Goal: Task Accomplishment & Management: Manage account settings

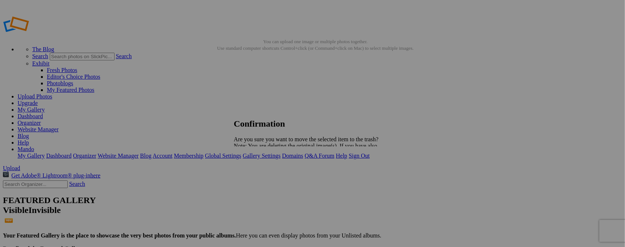
click at [258, 172] on span "Yes" at bounding box center [254, 171] width 8 height 6
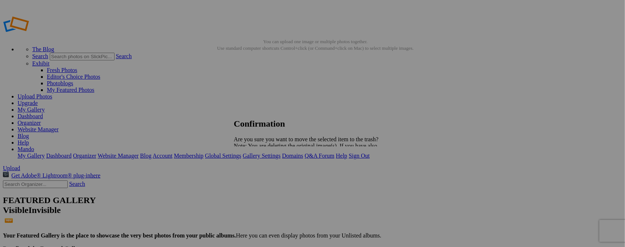
drag, startPoint x: 373, startPoint y: 173, endPoint x: 384, endPoint y: 172, distance: 11.0
click at [258, 173] on span "Yes" at bounding box center [254, 171] width 8 height 6
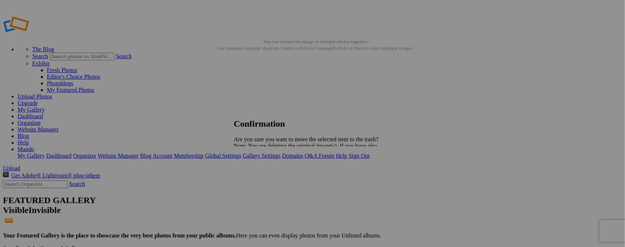
click at [258, 172] on span "Yes" at bounding box center [254, 171] width 8 height 6
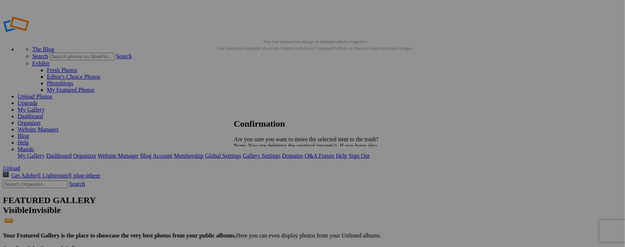
click at [258, 172] on span "Yes" at bounding box center [254, 171] width 8 height 6
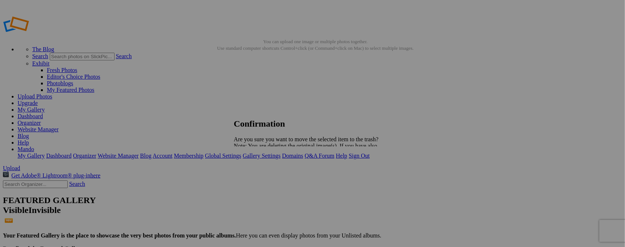
drag, startPoint x: 376, startPoint y: 171, endPoint x: 384, endPoint y: 171, distance: 8.4
click at [258, 170] on span "Yes" at bounding box center [254, 171] width 8 height 6
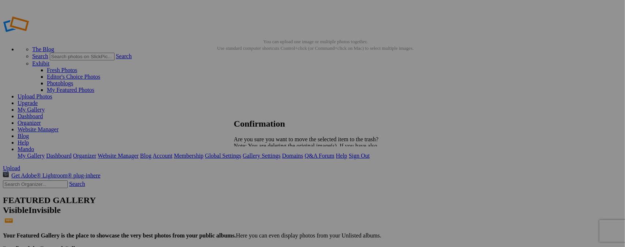
click at [258, 173] on span "Yes" at bounding box center [254, 171] width 8 height 6
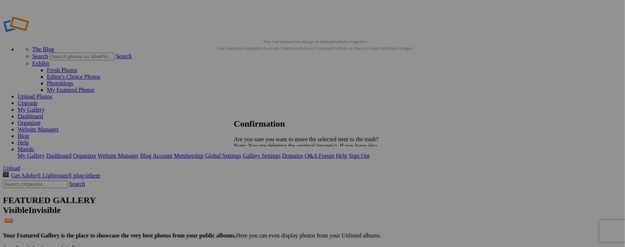
drag, startPoint x: 372, startPoint y: 169, endPoint x: 381, endPoint y: 170, distance: 8.8
click at [258, 168] on span "Yes" at bounding box center [254, 171] width 8 height 6
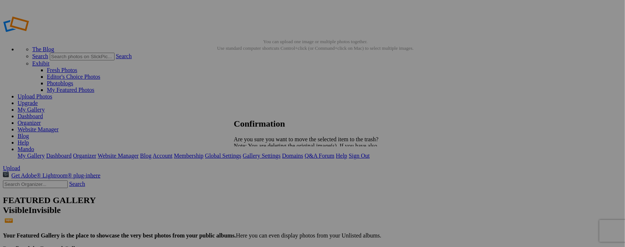
click at [258, 173] on span "Yes" at bounding box center [254, 171] width 8 height 6
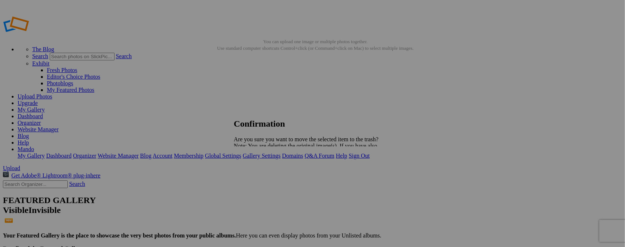
click at [258, 171] on span "Yes" at bounding box center [254, 171] width 8 height 6
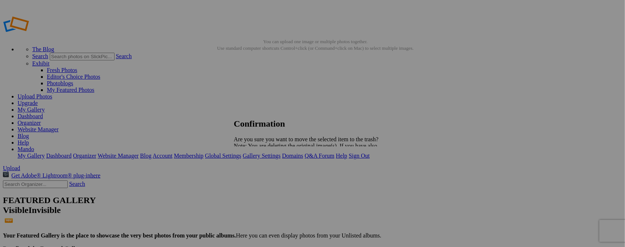
click at [258, 171] on span "Yes" at bounding box center [254, 171] width 8 height 6
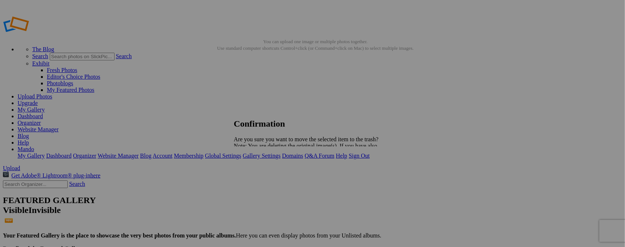
click at [258, 171] on span "Yes" at bounding box center [254, 171] width 8 height 6
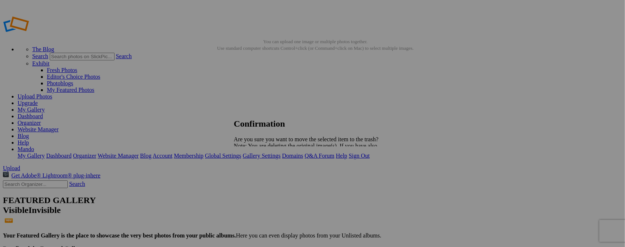
drag, startPoint x: 373, startPoint y: 170, endPoint x: 381, endPoint y: 171, distance: 7.7
click at [258, 170] on span "Yes" at bounding box center [254, 171] width 8 height 6
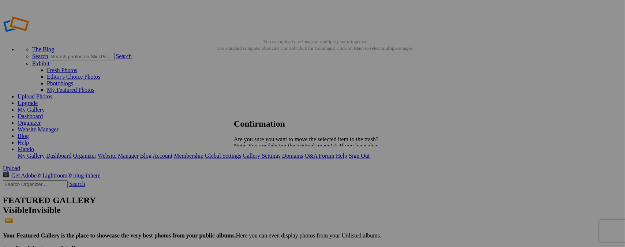
drag, startPoint x: 372, startPoint y: 171, endPoint x: 384, endPoint y: 171, distance: 12.5
click at [258, 172] on span "Yes" at bounding box center [254, 171] width 8 height 6
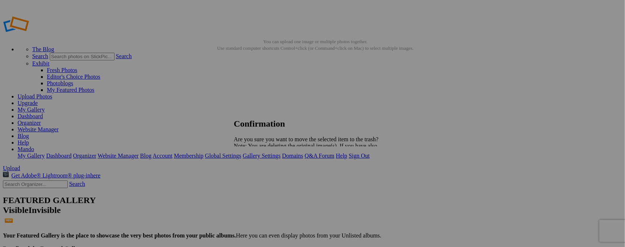
drag, startPoint x: 372, startPoint y: 173, endPoint x: 376, endPoint y: 173, distance: 4.4
click at [258, 173] on span "Yes" at bounding box center [254, 171] width 8 height 6
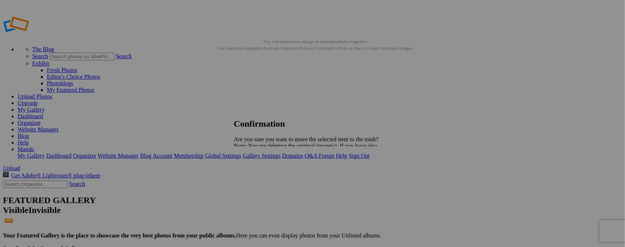
click at [258, 171] on span "Yes" at bounding box center [254, 171] width 8 height 6
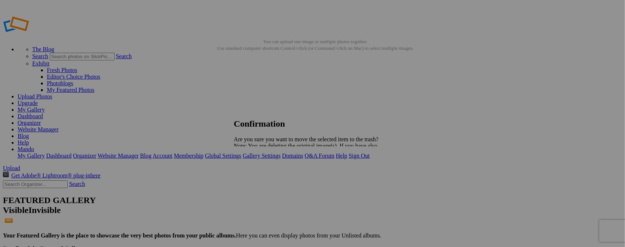
drag, startPoint x: 372, startPoint y: 171, endPoint x: 397, endPoint y: 183, distance: 27.0
click at [258, 171] on span "Yes" at bounding box center [254, 171] width 8 height 6
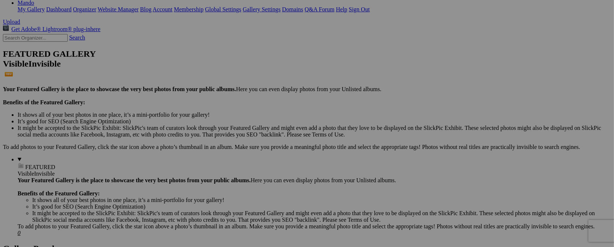
scroll to position [293, 0]
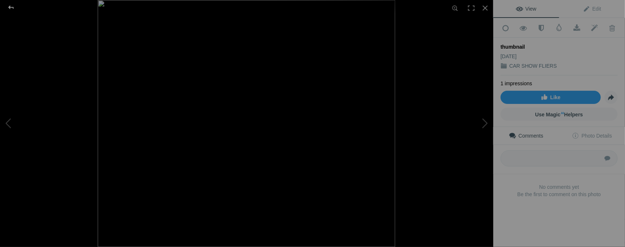
click at [12, 8] on div at bounding box center [11, 7] width 26 height 15
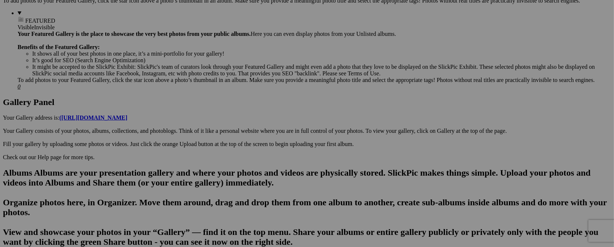
type input "t"
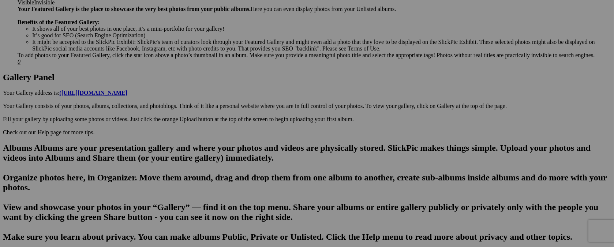
scroll to position [364, 0]
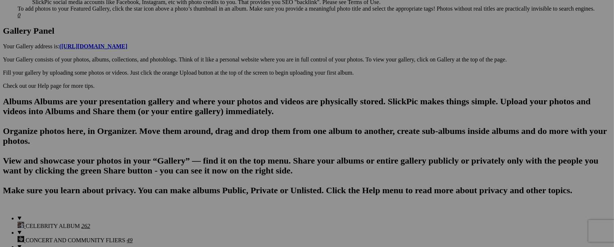
type input "[DATE] / FUNDRAISER"
drag, startPoint x: 138, startPoint y: 44, endPoint x: 478, endPoint y: 48, distance: 339.6
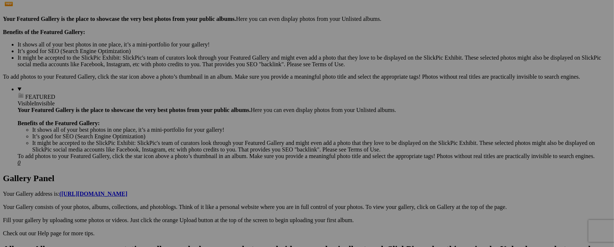
scroll to position [212, 0]
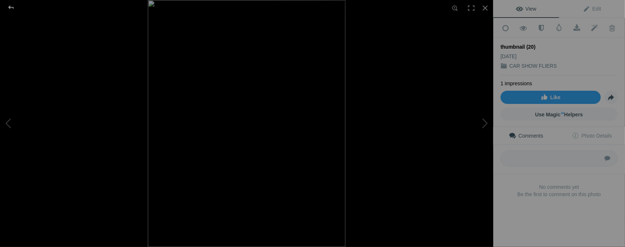
click at [11, 4] on div at bounding box center [11, 7] width 26 height 15
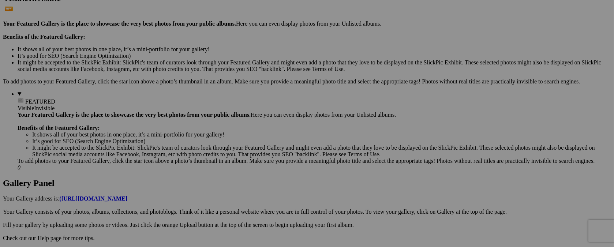
type input "t"
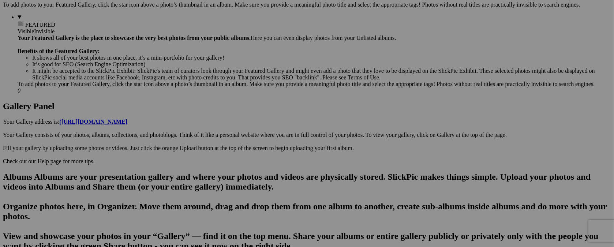
scroll to position [286, 0]
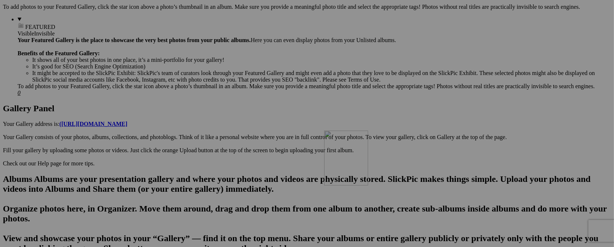
type input "SAT. NOV. 1 / LINCOLN, NM."
drag, startPoint x: 527, startPoint y: 41, endPoint x: 624, endPoint y: 191, distance: 179.2
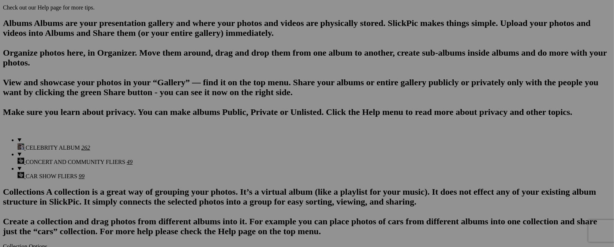
scroll to position [460, 0]
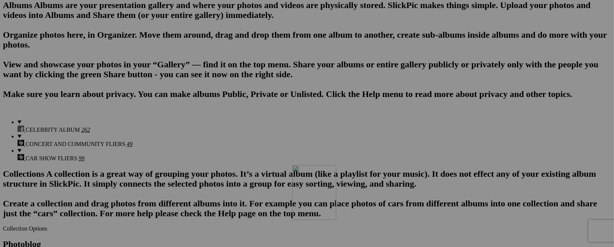
drag, startPoint x: 457, startPoint y: 44, endPoint x: 564, endPoint y: 206, distance: 194.5
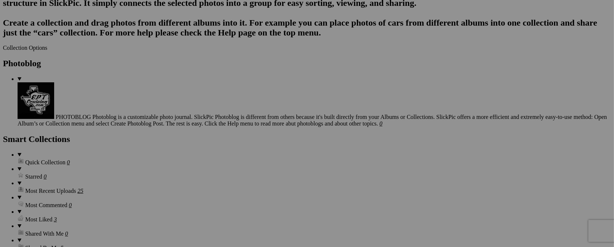
scroll to position [655, 0]
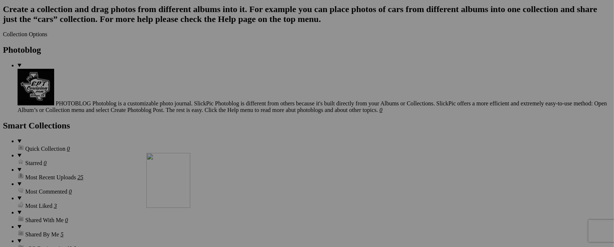
drag, startPoint x: 393, startPoint y: 38, endPoint x: 252, endPoint y: 216, distance: 227.9
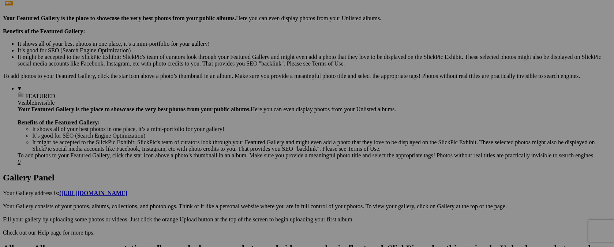
scroll to position [216, 0]
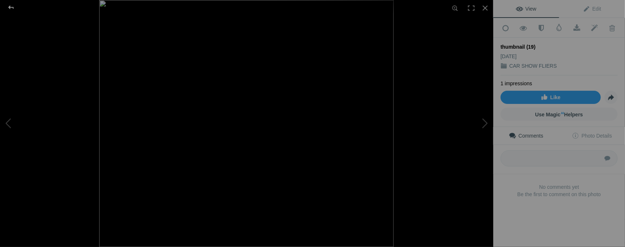
click at [12, 8] on div at bounding box center [11, 7] width 26 height 15
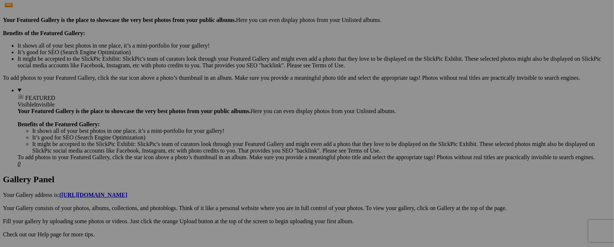
type input "t"
type input "SAT. OCT. 18 / ODESS, TX."
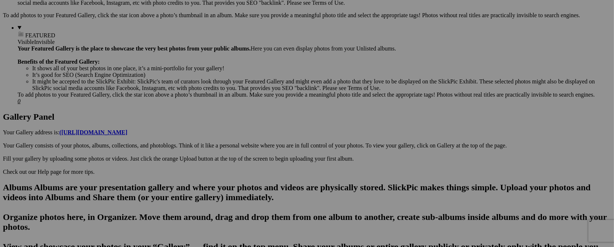
scroll to position [280, 0]
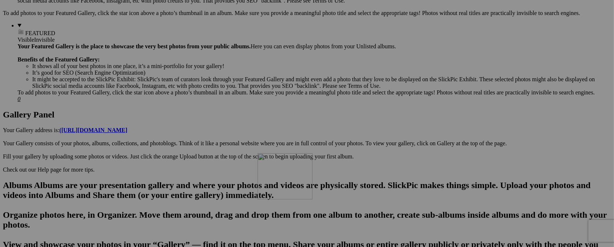
drag, startPoint x: 461, startPoint y: 37, endPoint x: 363, endPoint y: 217, distance: 204.5
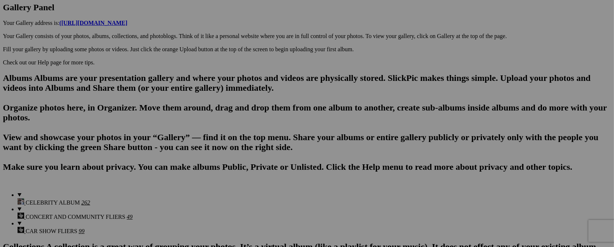
scroll to position [412, 0]
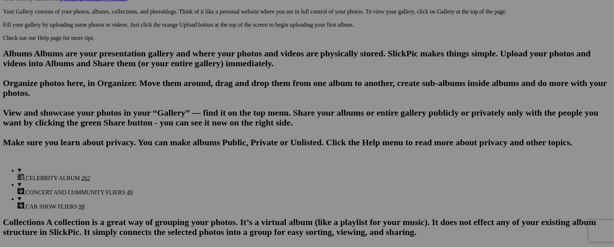
type input "SAT. OCT. 18 / ODESSA, TX."
drag, startPoint x: 601, startPoint y: 85, endPoint x: 597, endPoint y: 88, distance: 5.7
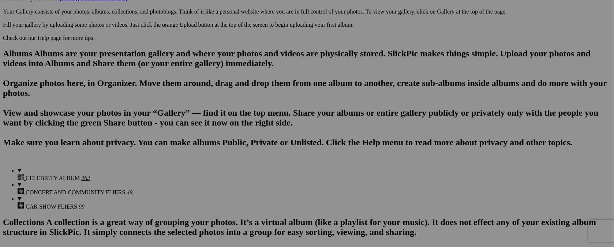
drag, startPoint x: 337, startPoint y: 82, endPoint x: 546, endPoint y: 75, distance: 209.4
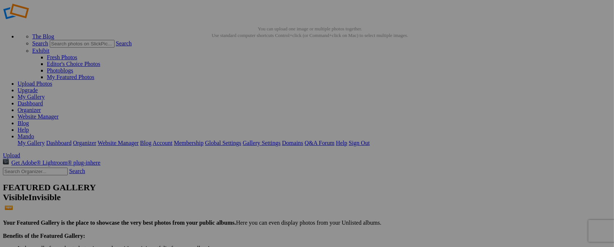
scroll to position [146, 0]
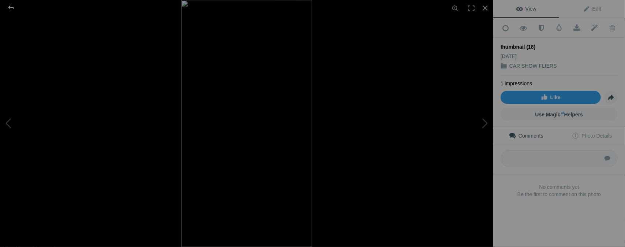
click at [10, 7] on div at bounding box center [11, 7] width 26 height 15
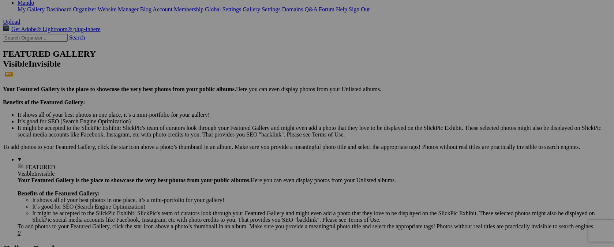
type input "t"
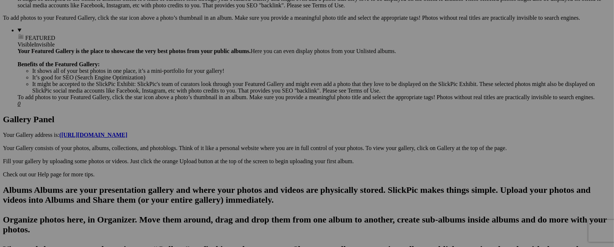
scroll to position [282, 0]
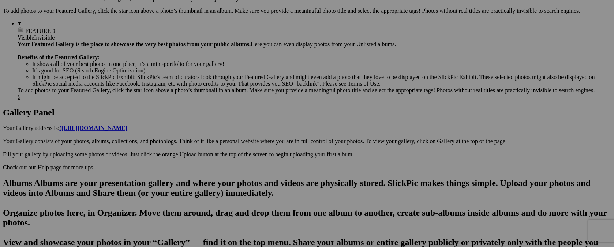
type input "NOV. 2 / CD. JUAREZ, CHIH. NM."
drag, startPoint x: 393, startPoint y: 38, endPoint x: 348, endPoint y: 228, distance: 195.7
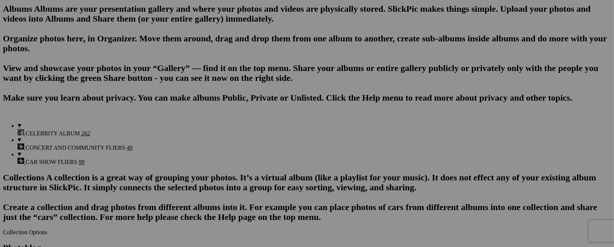
scroll to position [474, 0]
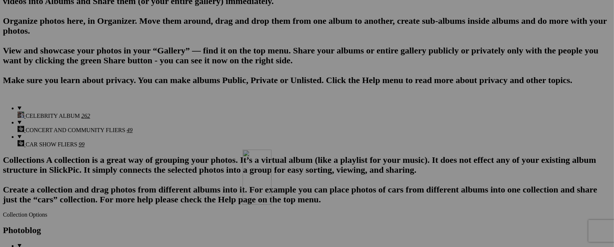
drag, startPoint x: 334, startPoint y: 38, endPoint x: 348, endPoint y: 213, distance: 176.1
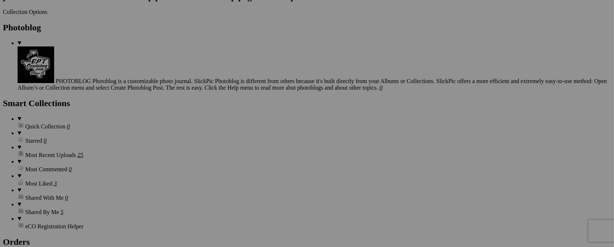
scroll to position [657, 0]
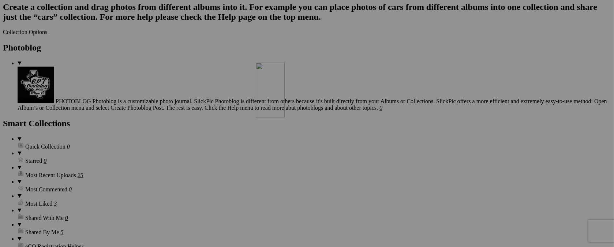
drag, startPoint x: 330, startPoint y: 38, endPoint x: 361, endPoint y: 126, distance: 93.4
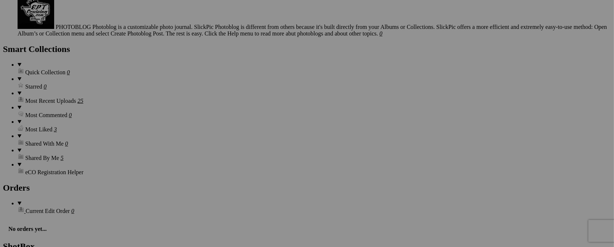
scroll to position [733, 0]
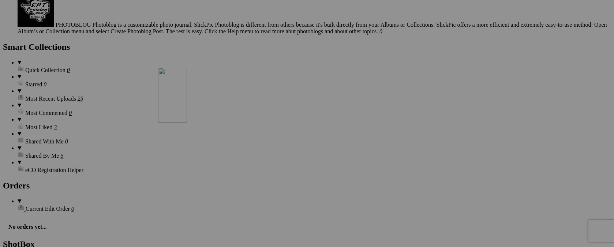
drag, startPoint x: 330, startPoint y: 43, endPoint x: 263, endPoint y: 131, distance: 110.5
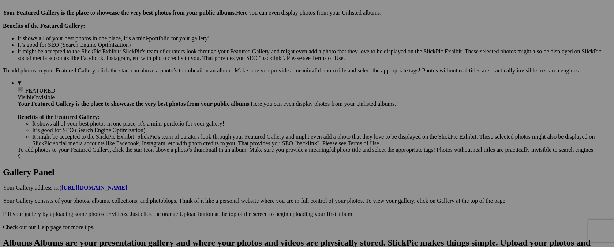
scroll to position [221, 0]
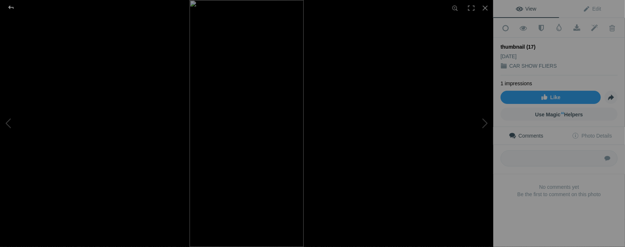
click at [12, 8] on div at bounding box center [11, 7] width 26 height 15
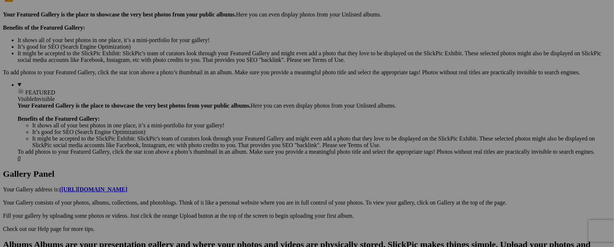
type input "t"
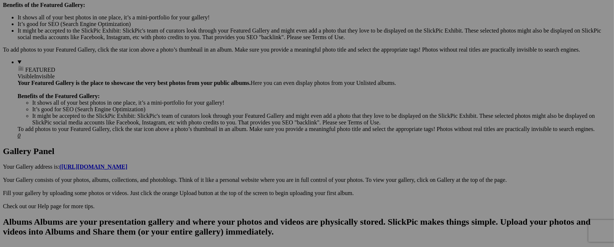
scroll to position [266, 0]
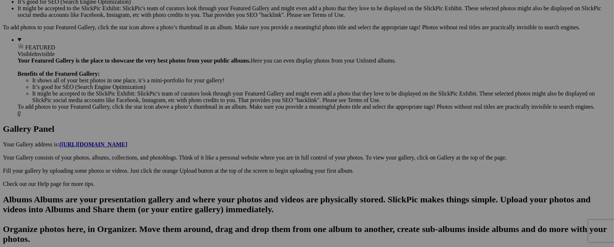
type input "SAT. OCT. 25 / FUNDRAISER"
drag, startPoint x: 329, startPoint y: 46, endPoint x: 357, endPoint y: 215, distance: 171.0
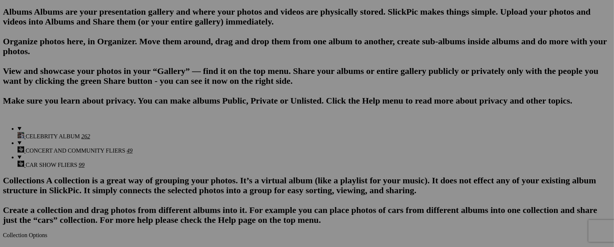
scroll to position [429, 0]
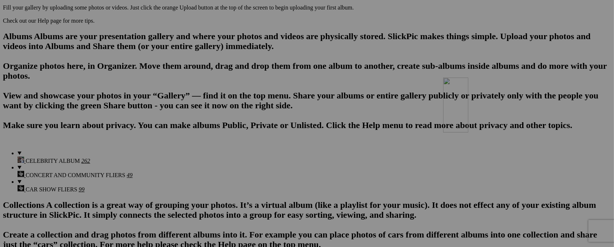
drag, startPoint x: 334, startPoint y: 57, endPoint x: 548, endPoint y: 141, distance: 230.5
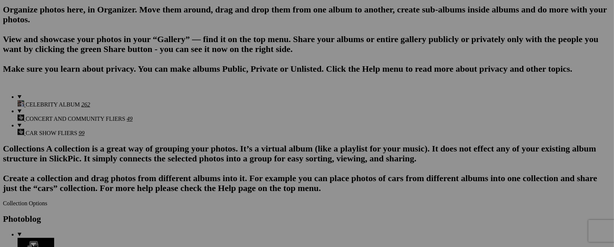
scroll to position [490, 0]
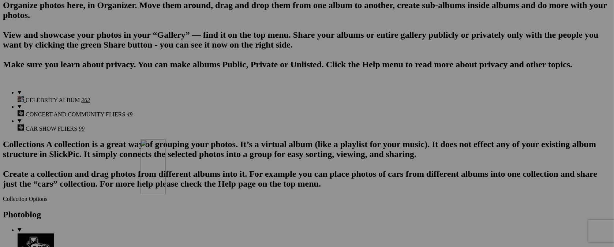
drag, startPoint x: 527, startPoint y: 86, endPoint x: 246, endPoint y: 203, distance: 304.6
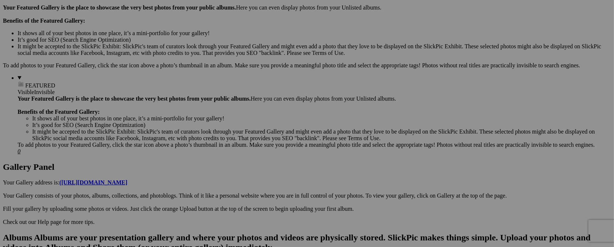
scroll to position [124, 0]
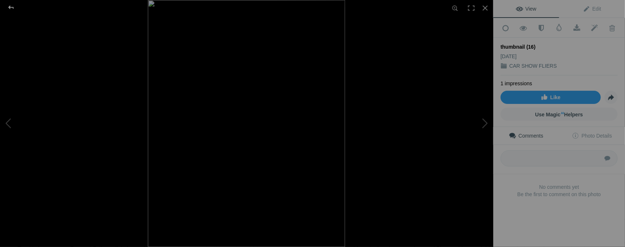
click at [9, 8] on div at bounding box center [11, 7] width 26 height 15
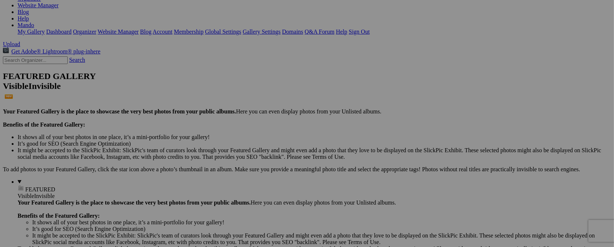
type input "t"
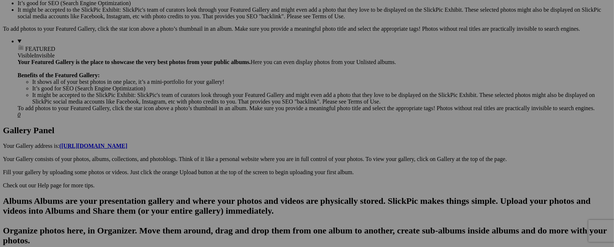
scroll to position [280, 0]
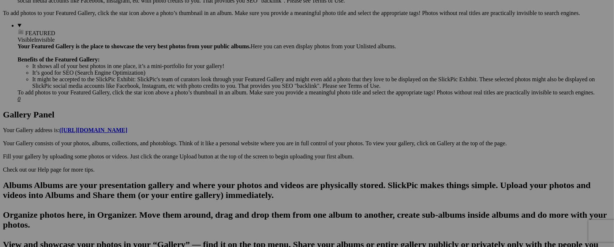
type input "NOV. 7 - 8 / ROSWELL, NM."
drag, startPoint x: 259, startPoint y: 38, endPoint x: 360, endPoint y: 220, distance: 207.7
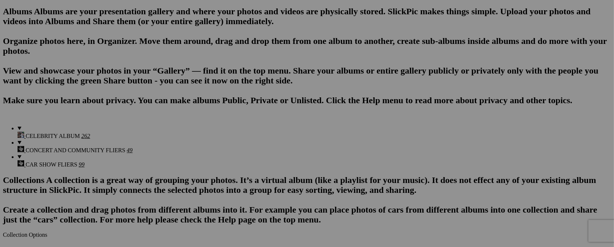
scroll to position [472, 0]
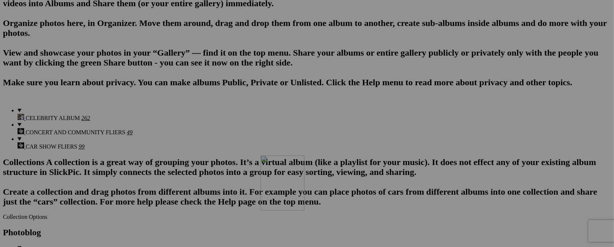
drag, startPoint x: 332, startPoint y: 41, endPoint x: 366, endPoint y: 219, distance: 180.7
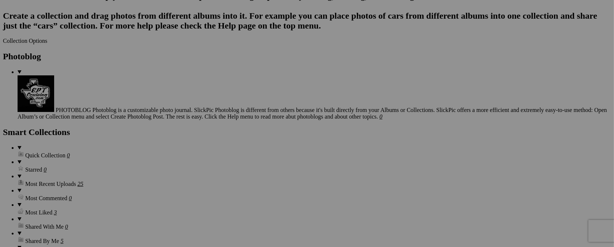
scroll to position [646, 0]
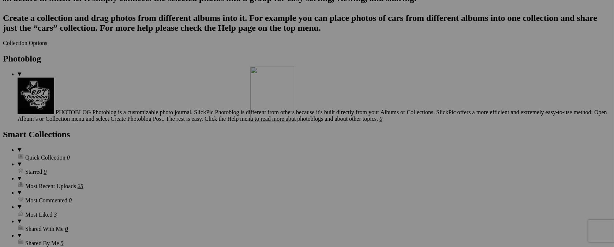
drag, startPoint x: 329, startPoint y: 43, endPoint x: 356, endPoint y: 130, distance: 91.4
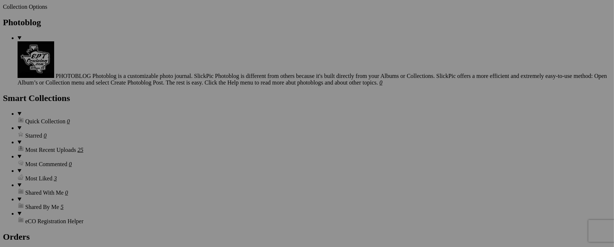
scroll to position [696, 0]
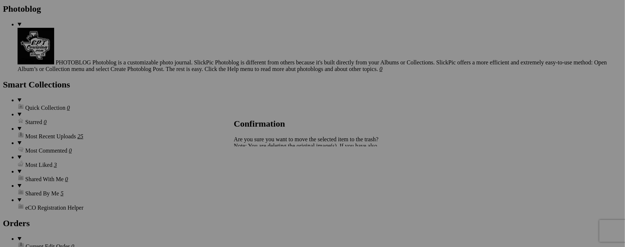
click at [258, 172] on span "Yes" at bounding box center [254, 171] width 8 height 6
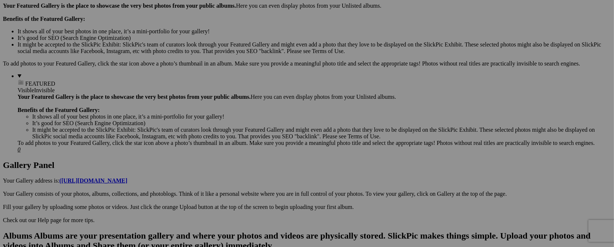
scroll to position [183, 0]
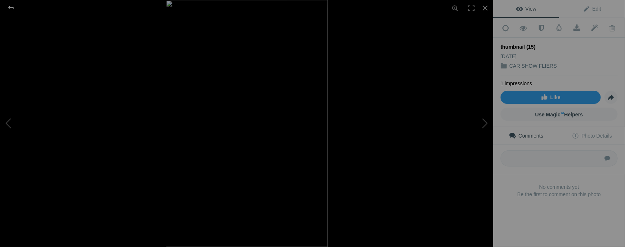
click at [10, 6] on div at bounding box center [11, 7] width 26 height 15
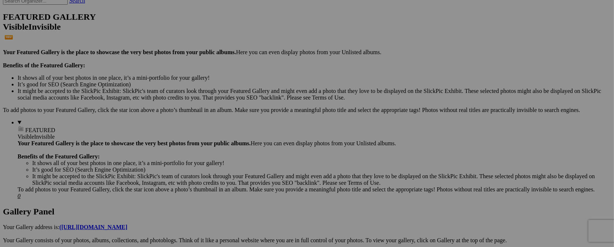
type input "t"
type input "OCT. 12 / NVO. LEON, GTO. MX."
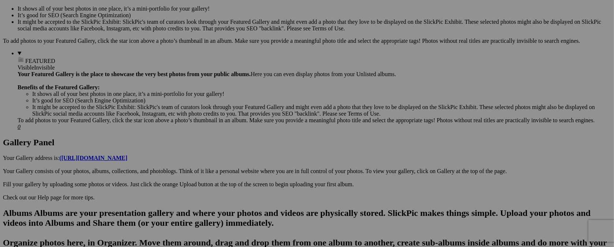
scroll to position [255, 0]
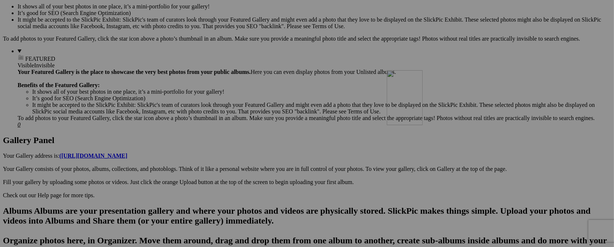
drag, startPoint x: 200, startPoint y: 48, endPoint x: 492, endPoint y: 134, distance: 304.5
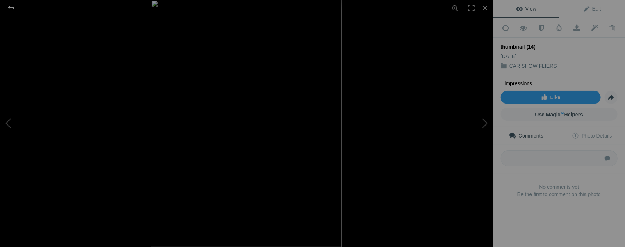
click at [12, 8] on div at bounding box center [11, 7] width 26 height 15
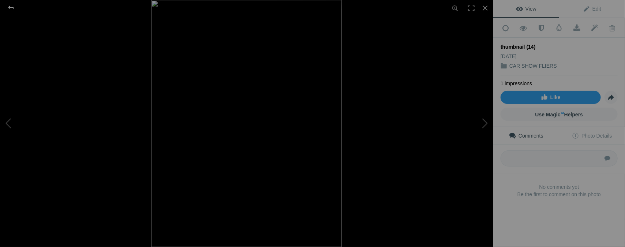
click at [8, 5] on div at bounding box center [11, 7] width 26 height 15
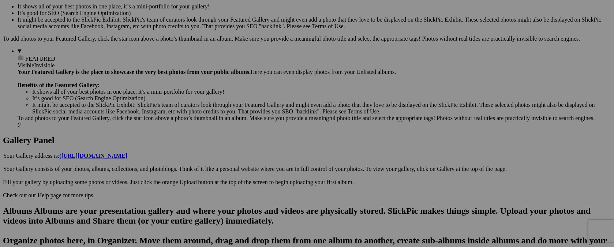
type input "t"
type input "NOV. 9 / BIKE RUN"
drag, startPoint x: 143, startPoint y: 51, endPoint x: 304, endPoint y: 217, distance: 231.1
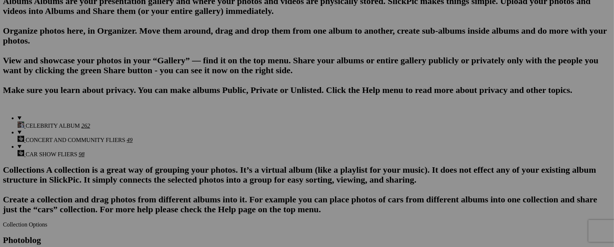
scroll to position [469, 0]
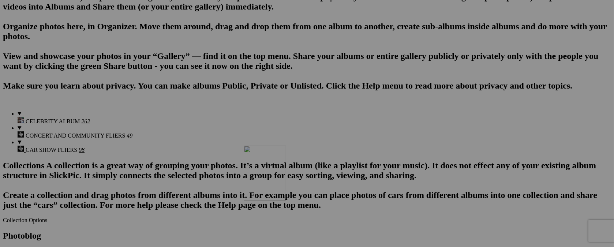
drag, startPoint x: 266, startPoint y: 38, endPoint x: 349, endPoint y: 209, distance: 190.2
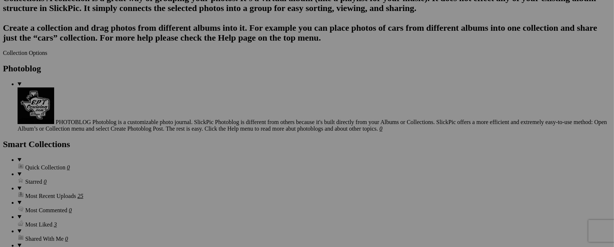
scroll to position [641, 0]
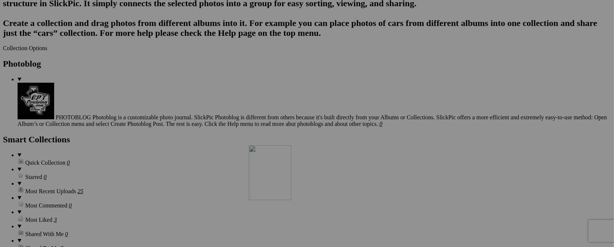
drag, startPoint x: 330, startPoint y: 41, endPoint x: 599, endPoint y: 166, distance: 296.9
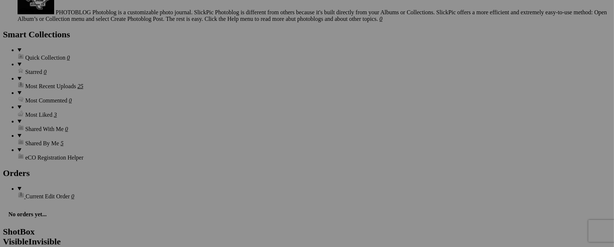
scroll to position [752, 0]
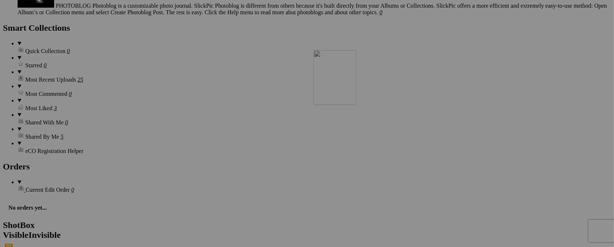
drag, startPoint x: 332, startPoint y: 104, endPoint x: 419, endPoint y: 114, distance: 87.7
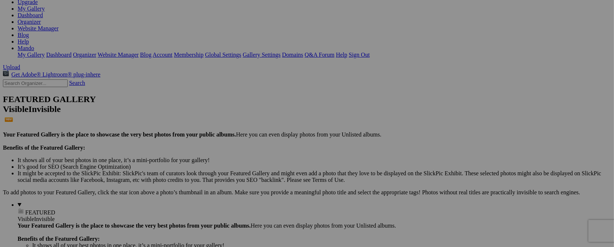
scroll to position [94, 0]
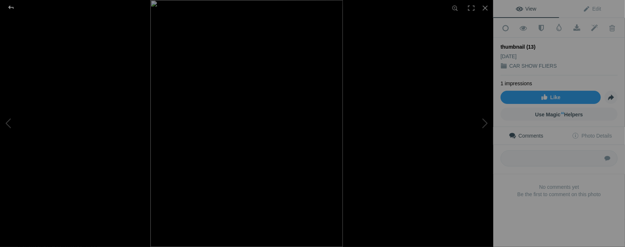
click at [10, 6] on div at bounding box center [11, 7] width 26 height 15
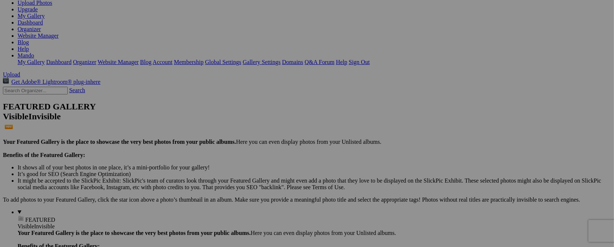
type input "t"
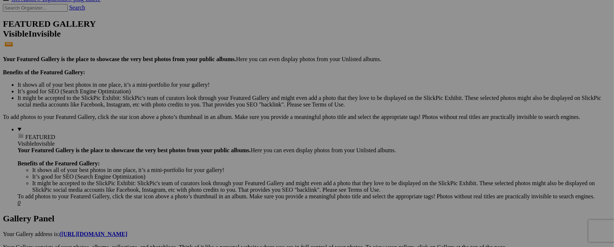
scroll to position [181, 0]
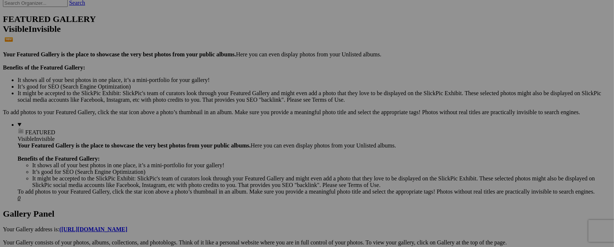
type input "OCT. 19 / FUDNRAISER"
drag, startPoint x: 537, startPoint y: 36, endPoint x: 368, endPoint y: 220, distance: 249.9
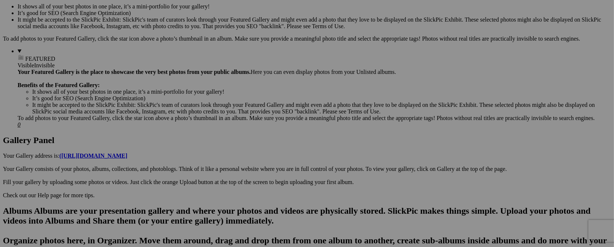
scroll to position [301, 0]
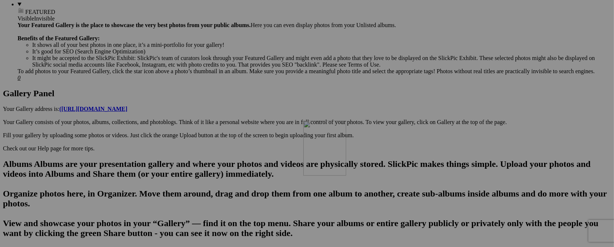
drag, startPoint x: 397, startPoint y: 84, endPoint x: 409, endPoint y: 184, distance: 100.6
type input "OCT. 19 / FUNDRAISER"
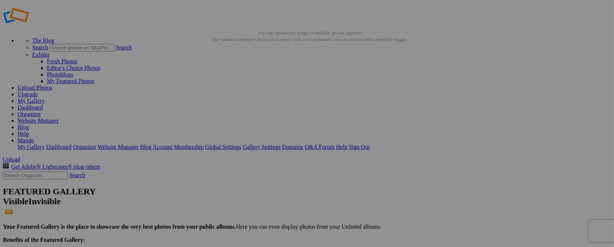
scroll to position [82, 0]
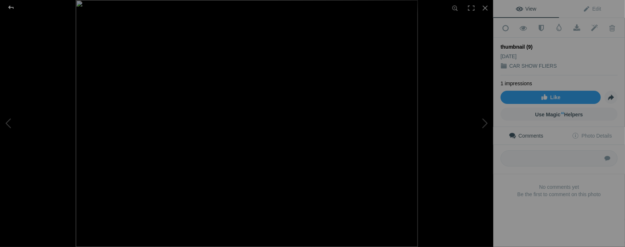
click at [8, 6] on div at bounding box center [11, 7] width 26 height 15
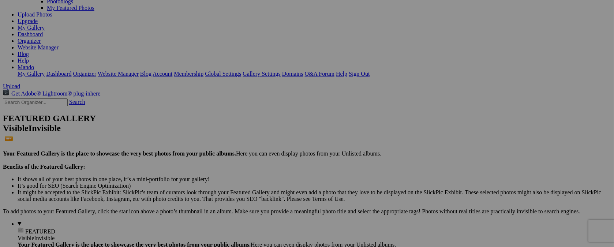
type input "t"
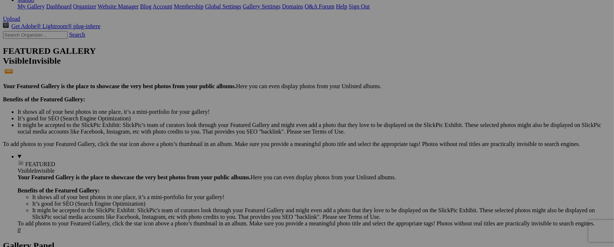
scroll to position [151, 0]
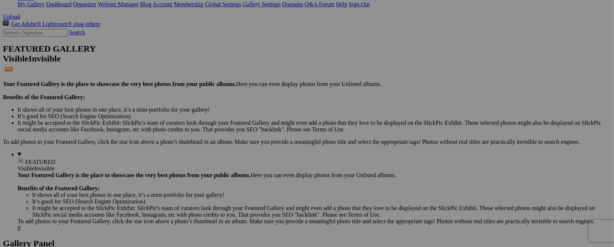
type input "SAT. OCT. 25 / TRUNK OR TREAT"
drag, startPoint x: 464, startPoint y: 64, endPoint x: 325, endPoint y: 231, distance: 217.2
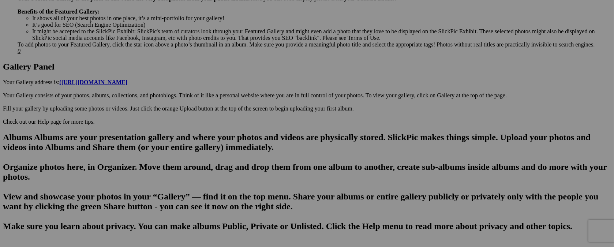
scroll to position [326, 0]
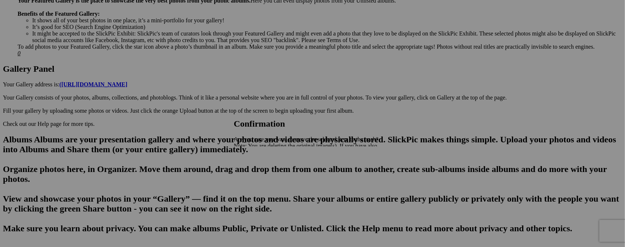
click at [258, 171] on span "Yes" at bounding box center [254, 171] width 8 height 6
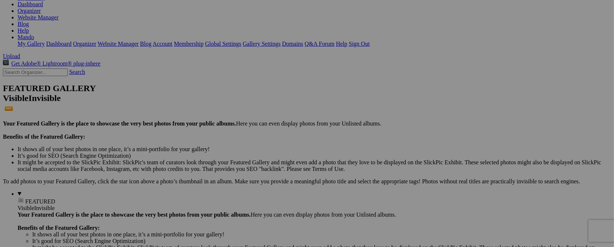
scroll to position [106, 0]
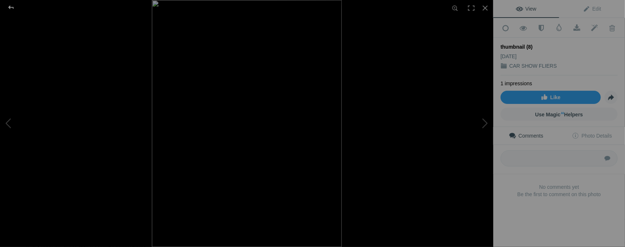
click at [9, 6] on div at bounding box center [11, 7] width 26 height 15
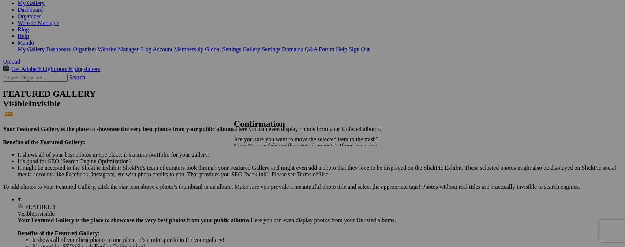
click at [258, 171] on span "Yes" at bounding box center [254, 171] width 8 height 6
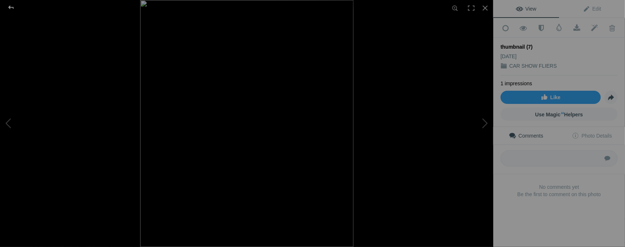
click at [10, 9] on div at bounding box center [11, 7] width 26 height 15
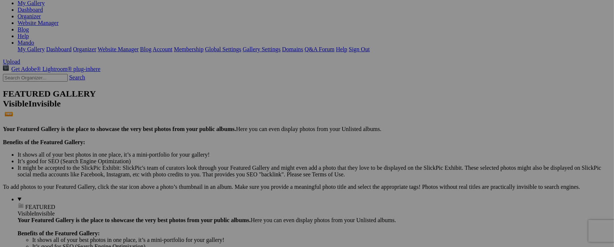
type input "t"
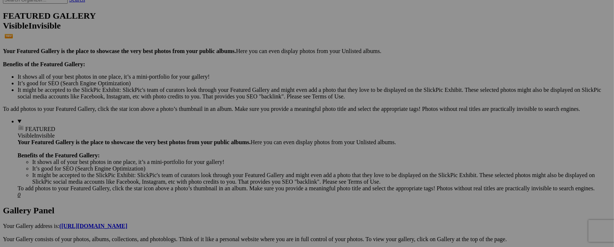
scroll to position [186, 0]
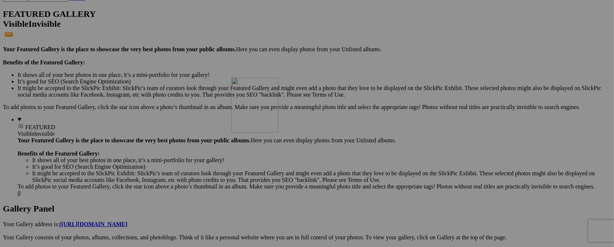
type input "SAT. OCT. 18 / ALAMOGORDAO, NM."
drag, startPoint x: 327, startPoint y: 41, endPoint x: 340, endPoint y: 207, distance: 166.9
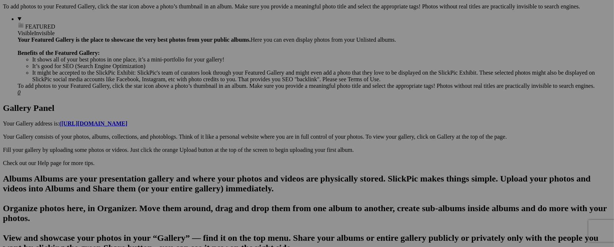
scroll to position [289, 0]
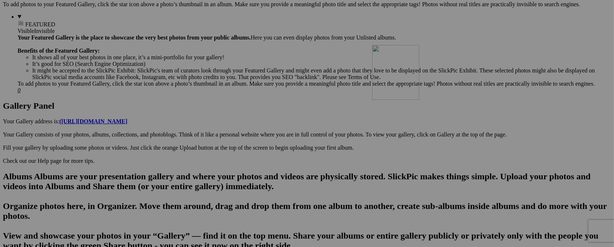
drag, startPoint x: 335, startPoint y: 103, endPoint x: 477, endPoint y: 109, distance: 142.8
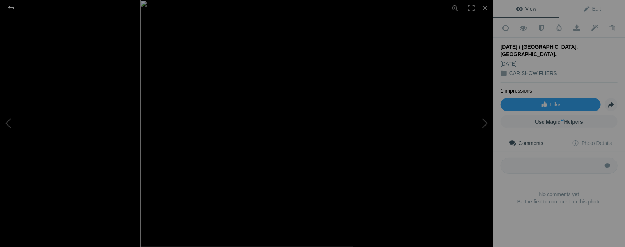
click at [9, 7] on div at bounding box center [11, 7] width 26 height 15
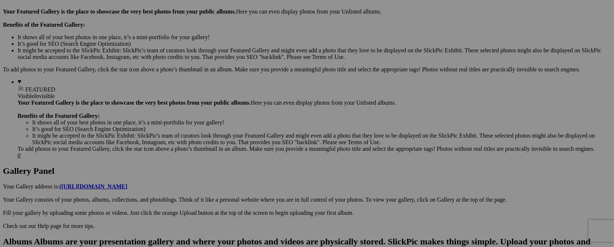
scroll to position [70, 0]
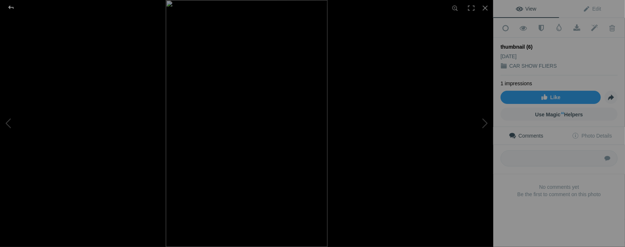
click at [10, 6] on div at bounding box center [11, 7] width 26 height 15
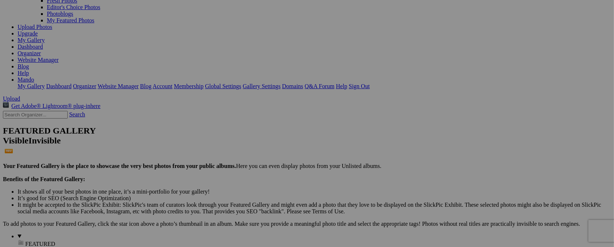
type input "t"
type input "OCT. 12 / TOY DRIVE"
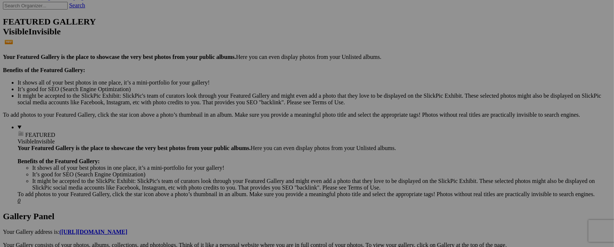
scroll to position [180, 0]
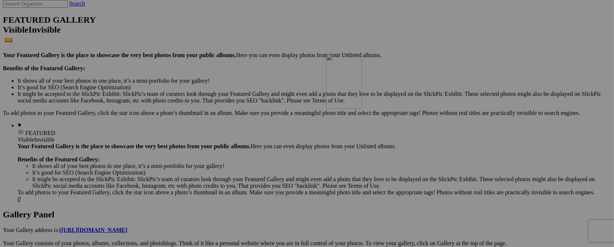
drag, startPoint x: 269, startPoint y: 42, endPoint x: 431, endPoint y: 117, distance: 178.8
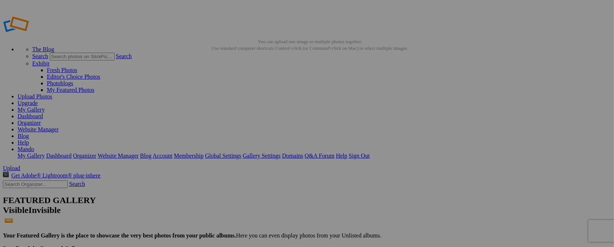
scroll to position [73, 0]
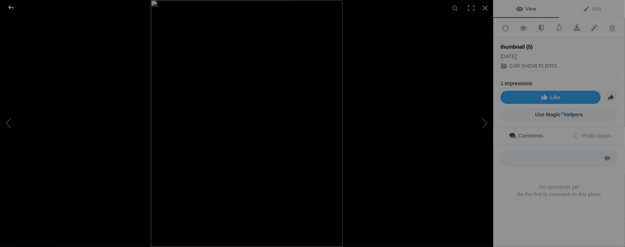
click at [10, 7] on div at bounding box center [11, 7] width 26 height 15
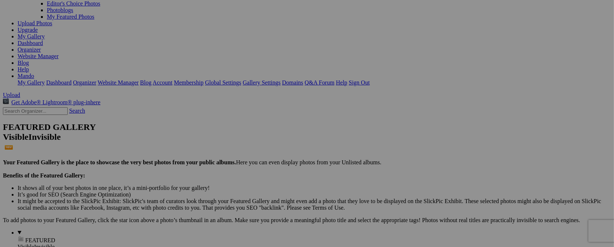
type input "t"
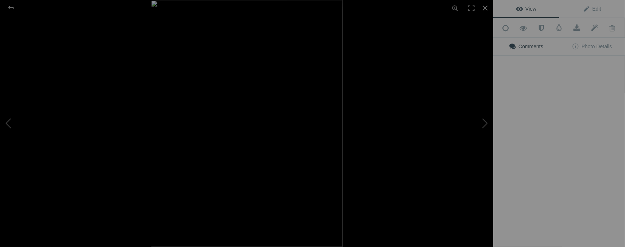
type input "SAT. NOV. 8 / FUNDRAISER"
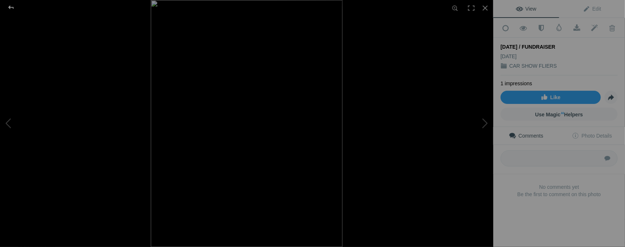
click at [9, 7] on div at bounding box center [11, 7] width 26 height 15
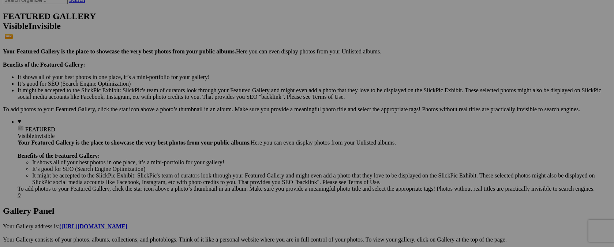
scroll to position [188, 0]
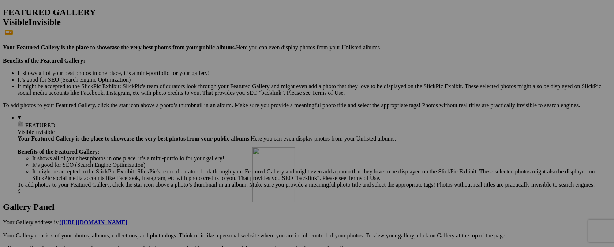
drag, startPoint x: 203, startPoint y: 36, endPoint x: 355, endPoint y: 210, distance: 231.3
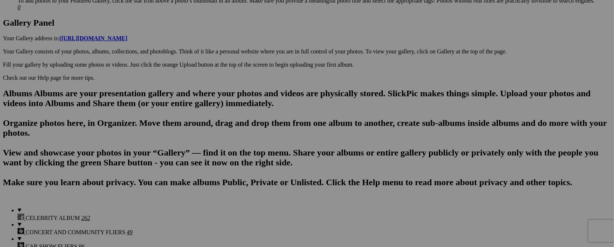
scroll to position [376, 0]
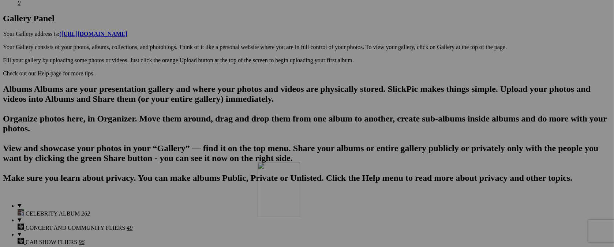
drag, startPoint x: 337, startPoint y: 40, endPoint x: 363, endPoint y: 226, distance: 187.7
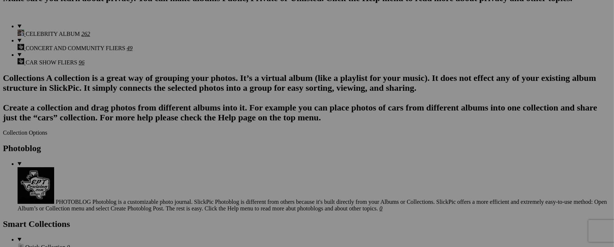
scroll to position [560, 0]
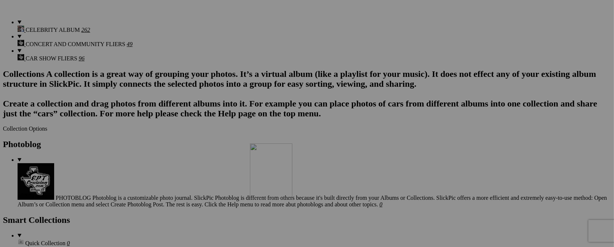
drag, startPoint x: 332, startPoint y: 40, endPoint x: 580, endPoint y: 175, distance: 282.3
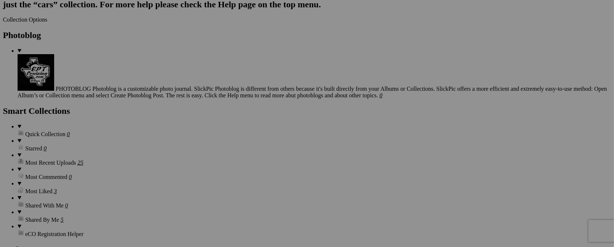
scroll to position [690, 0]
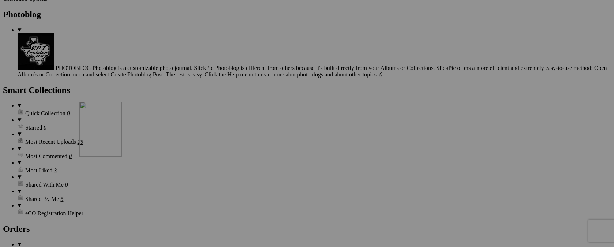
drag, startPoint x: 332, startPoint y: 74, endPoint x: 185, endPoint y: 165, distance: 173.3
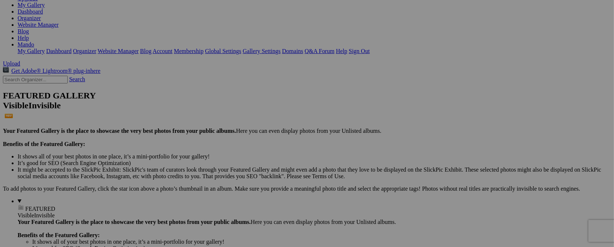
scroll to position [31, 0]
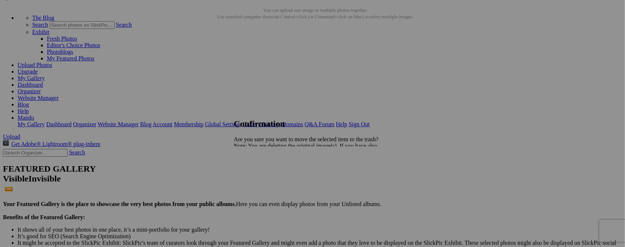
click at [258, 172] on span "Yes" at bounding box center [254, 171] width 8 height 6
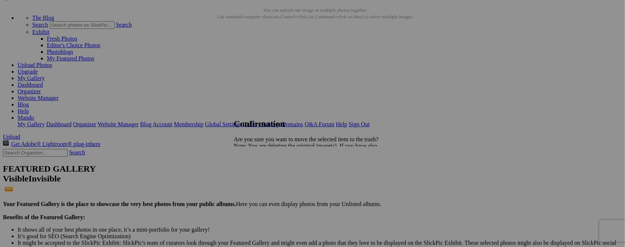
drag, startPoint x: 382, startPoint y: 175, endPoint x: 376, endPoint y: 174, distance: 6.3
click at [380, 175] on div "Cancel Yes" at bounding box center [307, 171] width 146 height 7
click at [258, 172] on span "Yes" at bounding box center [254, 171] width 8 height 6
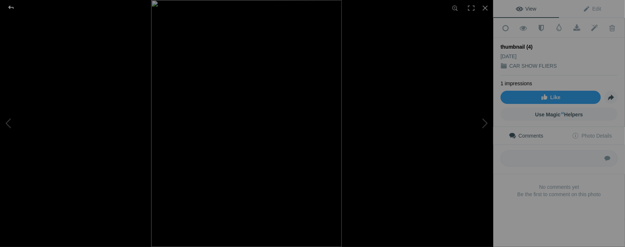
click at [12, 7] on div at bounding box center [11, 7] width 26 height 15
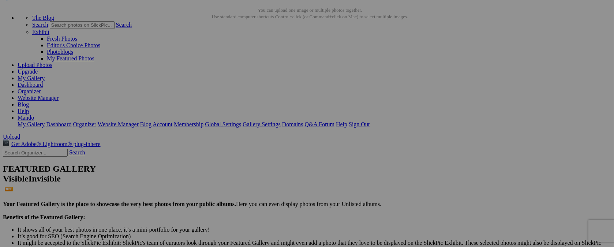
type input "t"
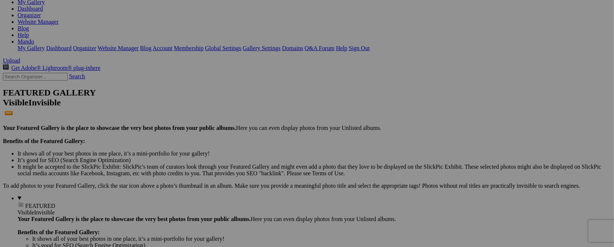
scroll to position [95, 0]
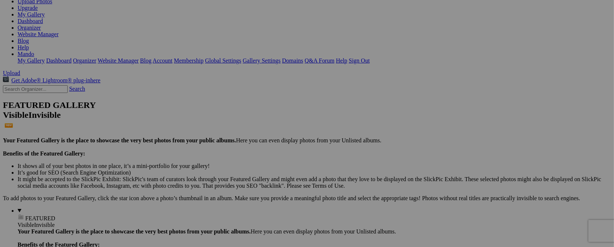
type input "SAT. OCT. 25 / CAR SHOW"
drag, startPoint x: 460, startPoint y: 40, endPoint x: 369, endPoint y: 220, distance: 201.1
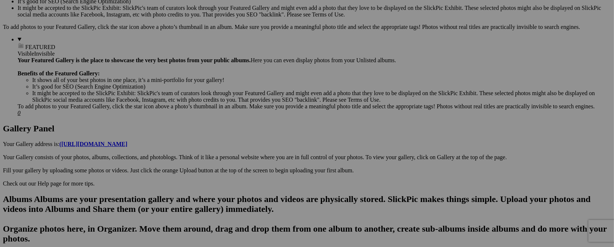
scroll to position [281, 0]
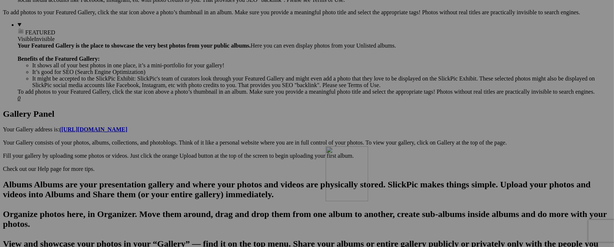
drag, startPoint x: 334, startPoint y: 40, endPoint x: 431, endPoint y: 210, distance: 195.7
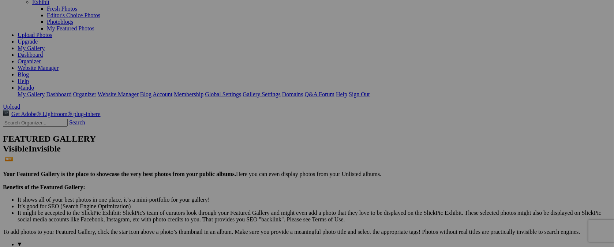
scroll to position [0, 0]
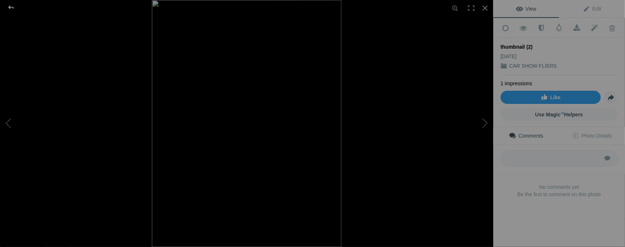
click at [12, 7] on div at bounding box center [11, 7] width 26 height 15
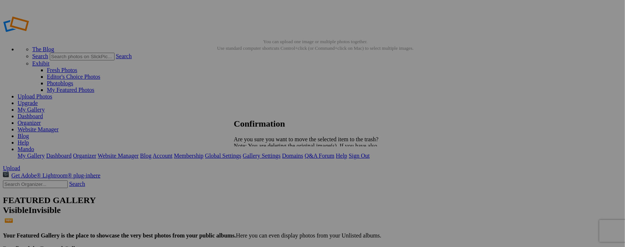
click at [258, 175] on span "Yes" at bounding box center [254, 171] width 8 height 6
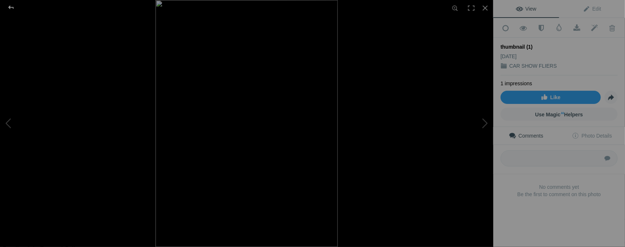
click at [8, 7] on div at bounding box center [11, 7] width 26 height 15
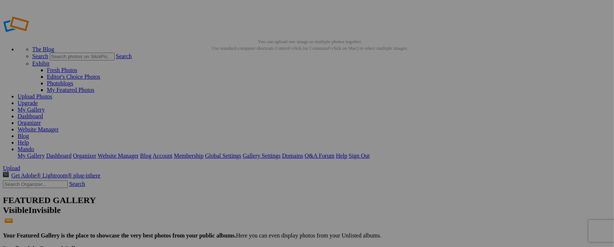
type input "t"
type input "NOV. 9 / CAR SHOW"
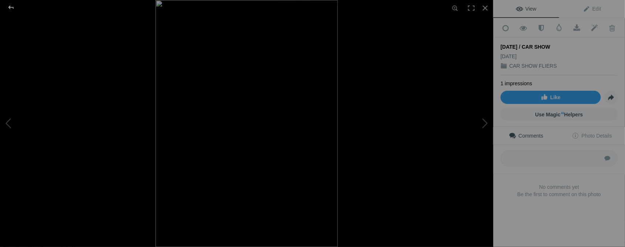
click at [13, 5] on div at bounding box center [11, 7] width 26 height 15
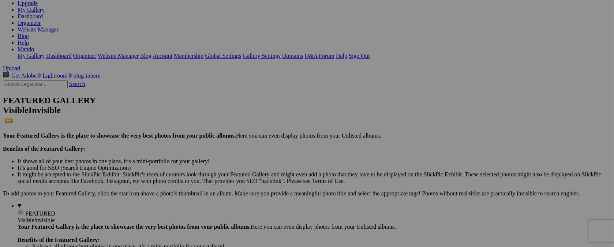
scroll to position [102, 0]
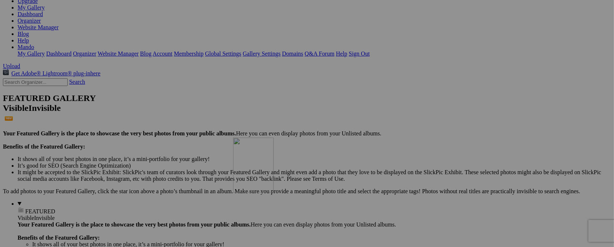
drag, startPoint x: 336, startPoint y: 38, endPoint x: 338, endPoint y: 201, distance: 163.2
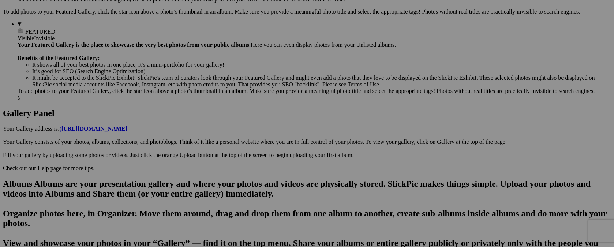
scroll to position [290, 0]
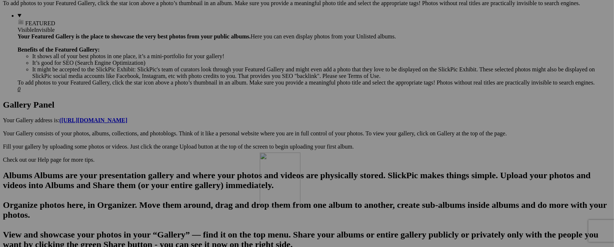
drag, startPoint x: 332, startPoint y: 37, endPoint x: 365, endPoint y: 216, distance: 181.9
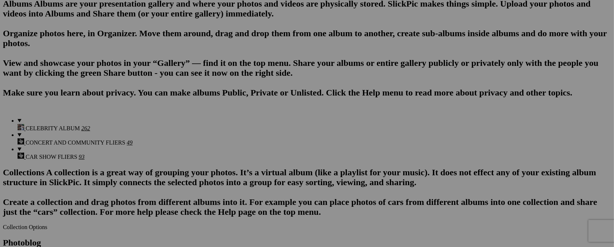
scroll to position [476, 0]
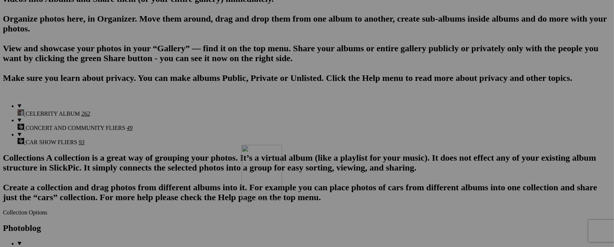
drag, startPoint x: 331, startPoint y: 35, endPoint x: 347, endPoint y: 209, distance: 173.8
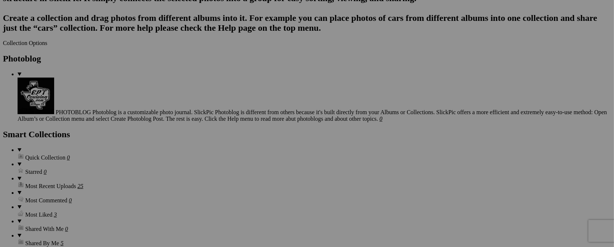
scroll to position [654, 0]
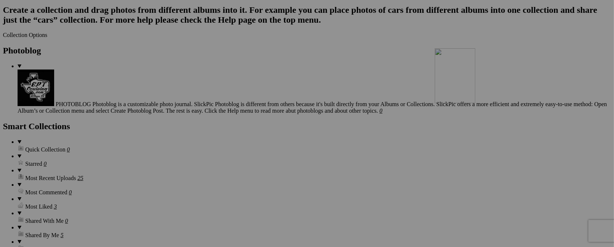
drag, startPoint x: 337, startPoint y: 35, endPoint x: 540, endPoint y: 112, distance: 217.5
drag, startPoint x: 535, startPoint y: 105, endPoint x: 569, endPoint y: 121, distance: 38.3
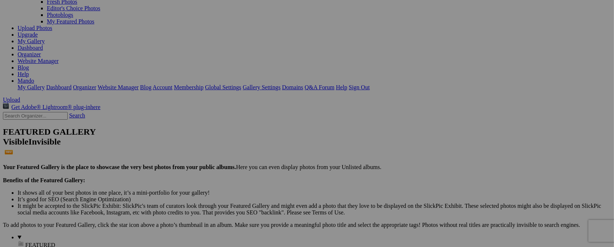
scroll to position [0, 0]
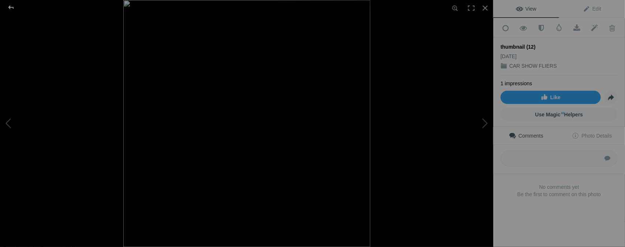
click at [9, 8] on div at bounding box center [11, 7] width 26 height 15
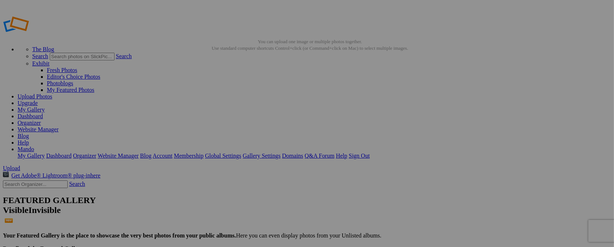
type input "t"
drag, startPoint x: 289, startPoint y: 142, endPoint x: 283, endPoint y: 139, distance: 6.6
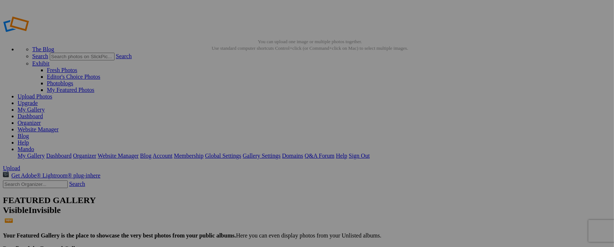
type input "O"
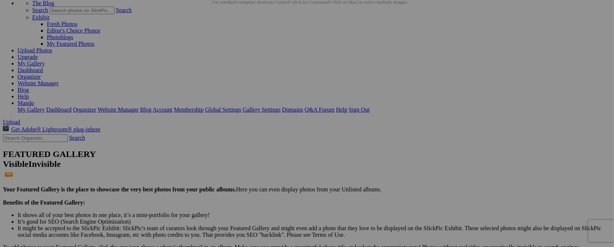
type input "OCT. 12 - 6 / BIKE SHOW"
drag, startPoint x: 252, startPoint y: 71, endPoint x: 415, endPoint y: 158, distance: 184.6
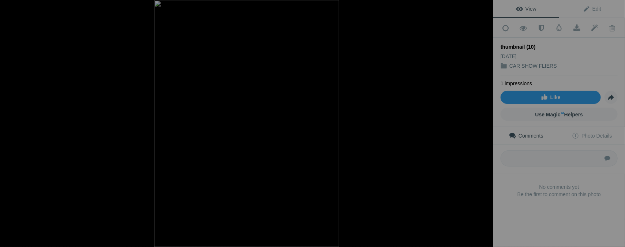
click at [10, 6] on div at bounding box center [11, 7] width 26 height 15
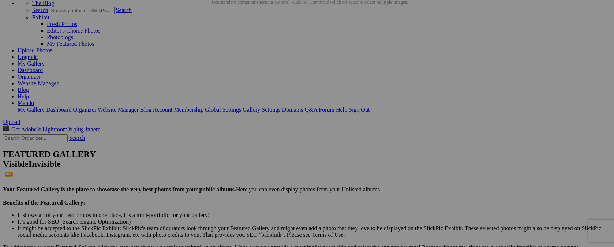
type input "t"
type input "OCT. 26 / SHOW N' SHINE"
drag, startPoint x: 206, startPoint y: 70, endPoint x: 297, endPoint y: 154, distance: 124.5
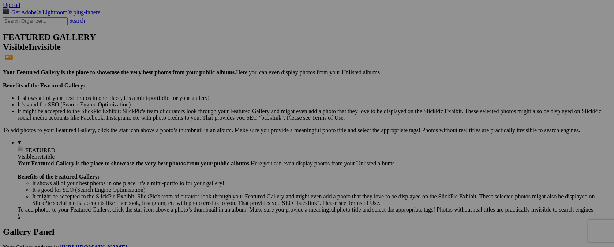
scroll to position [182, 0]
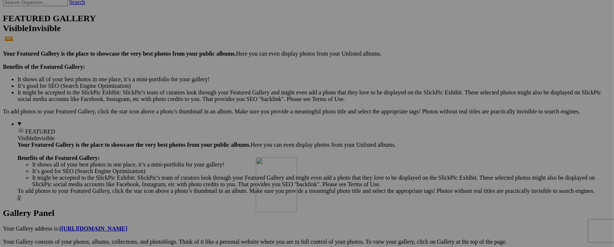
drag, startPoint x: 271, startPoint y: 39, endPoint x: 361, endPoint y: 221, distance: 202.9
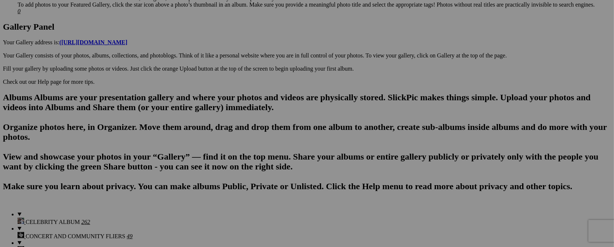
scroll to position [381, 0]
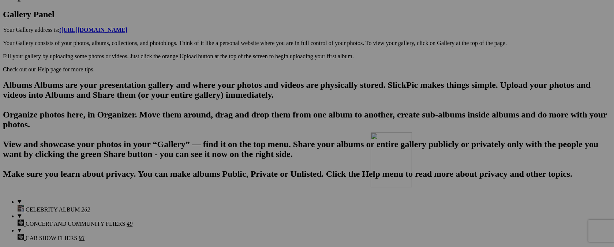
drag, startPoint x: 330, startPoint y: 37, endPoint x: 476, endPoint y: 196, distance: 216.0
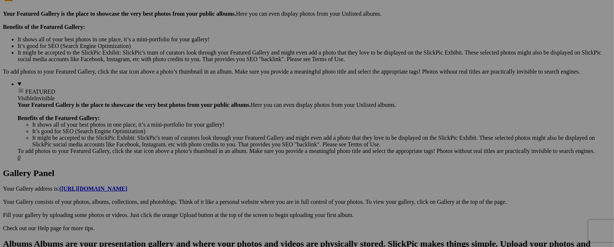
scroll to position [0, 0]
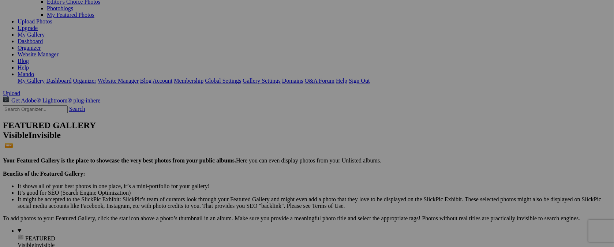
scroll to position [88, 0]
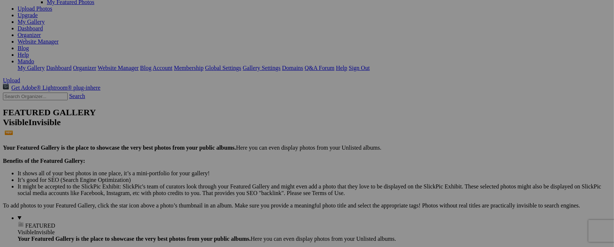
drag, startPoint x: 618, startPoint y: 31, endPoint x: 615, endPoint y: 46, distance: 14.6
drag, startPoint x: 208, startPoint y: 48, endPoint x: 360, endPoint y: 219, distance: 228.8
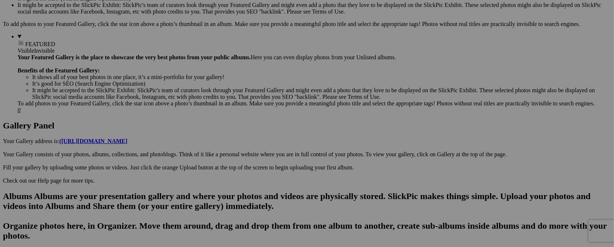
scroll to position [274, 0]
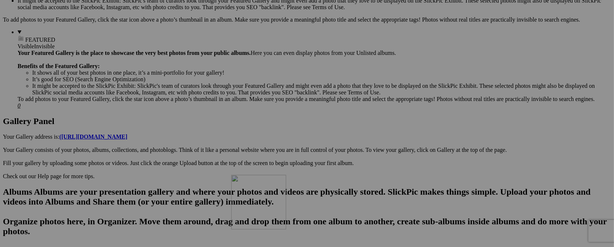
drag, startPoint x: 336, startPoint y: 40, endPoint x: 564, endPoint y: 146, distance: 250.8
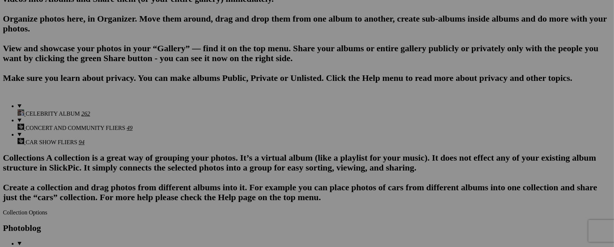
scroll to position [478, 0]
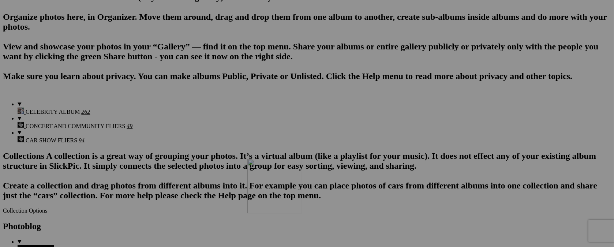
drag, startPoint x: 342, startPoint y: 35, endPoint x: 353, endPoint y: 222, distance: 186.9
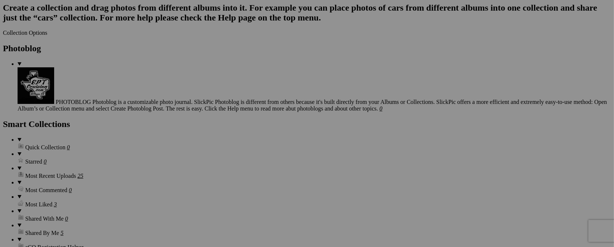
scroll to position [729, 0]
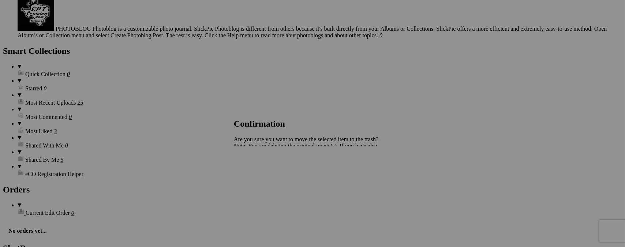
click at [258, 170] on span "Yes" at bounding box center [254, 171] width 8 height 6
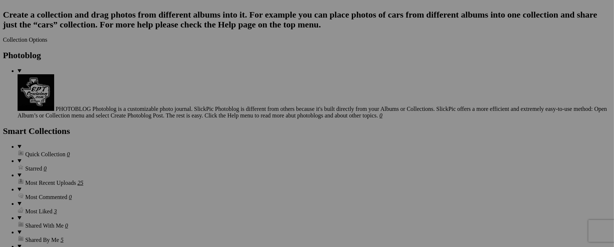
scroll to position [656, 0]
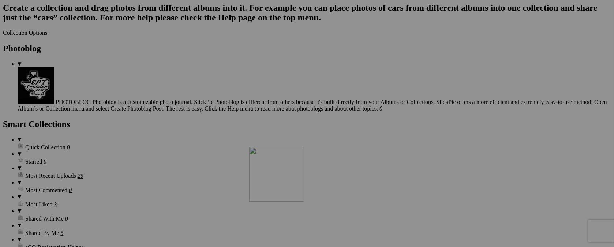
drag, startPoint x: 330, startPoint y: 37, endPoint x: 355, endPoint y: 210, distance: 174.8
drag, startPoint x: 336, startPoint y: 200, endPoint x: 239, endPoint y: 204, distance: 97.8
type input "t"
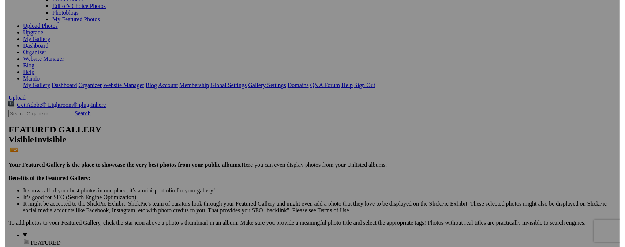
scroll to position [0, 0]
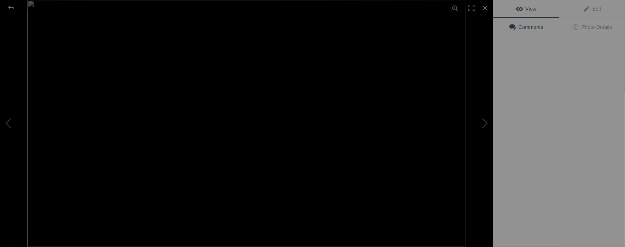
type input "NOV. 22 - 3 / ODESSA, TX."
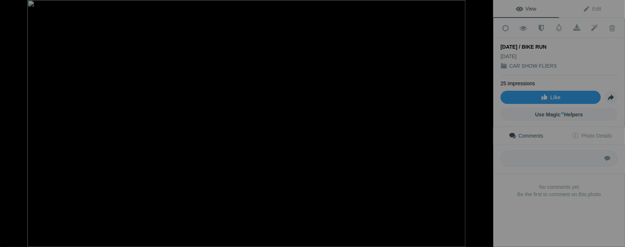
click at [388, 168] on img at bounding box center [246, 123] width 438 height 247
click at [585, 9] on span "Edit" at bounding box center [592, 9] width 18 height 6
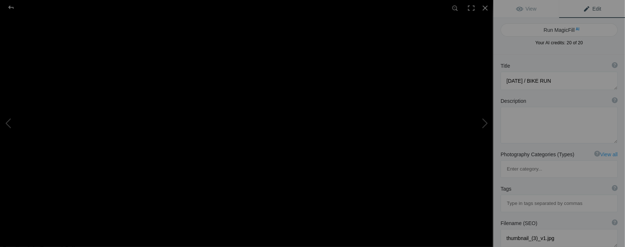
scroll to position [109, 0]
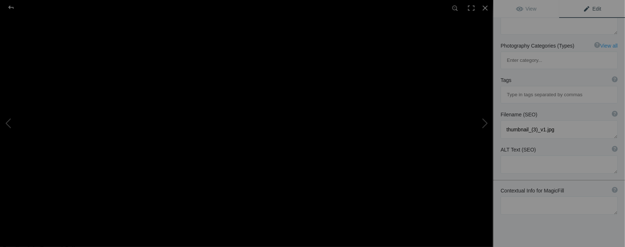
click at [528, 8] on span "View" at bounding box center [526, 9] width 20 height 6
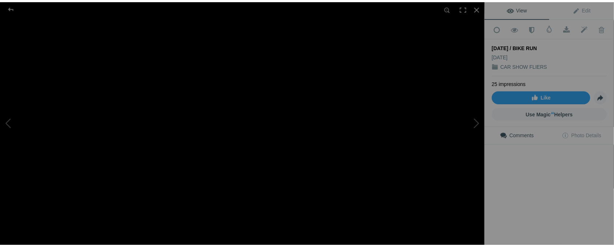
scroll to position [0, 0]
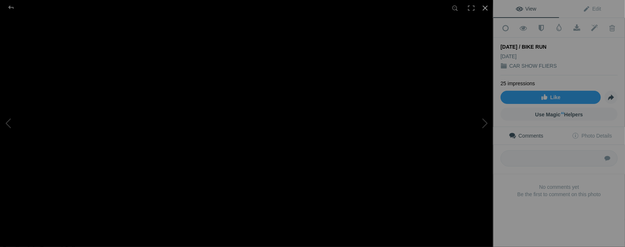
click at [485, 8] on div at bounding box center [485, 8] width 16 height 16
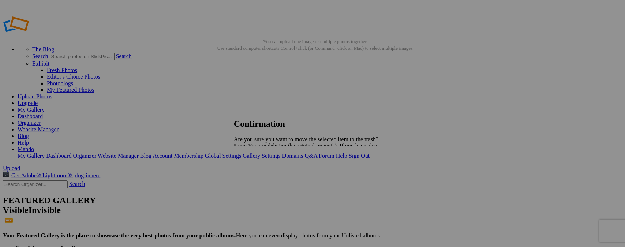
click at [258, 172] on span "Yes" at bounding box center [254, 171] width 8 height 6
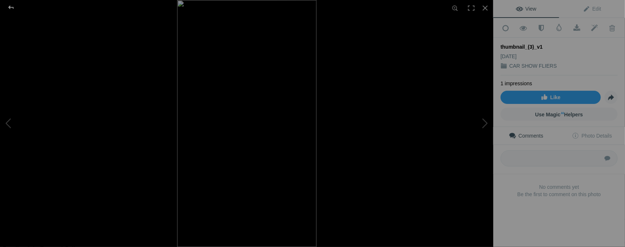
click at [10, 4] on div at bounding box center [11, 7] width 26 height 15
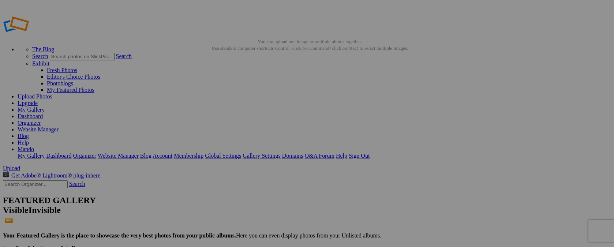
type input "t"
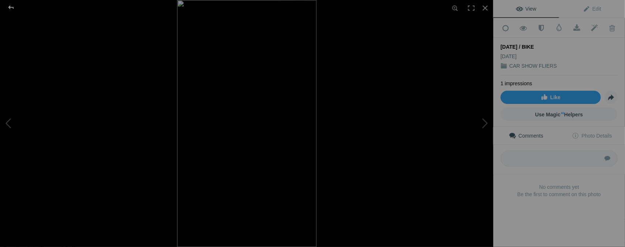
click at [8, 6] on div at bounding box center [11, 7] width 26 height 15
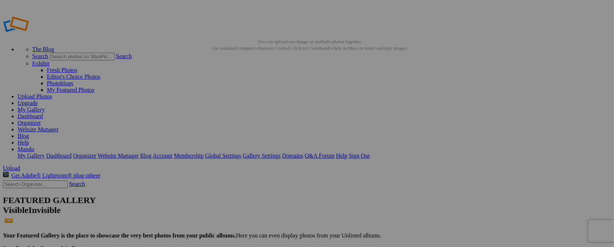
type input "[DATE] / BIKE RUN"
drag, startPoint x: 199, startPoint y: 104, endPoint x: 494, endPoint y: 102, distance: 295.3
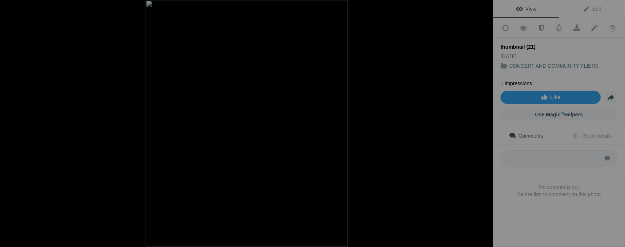
click at [10, 5] on div at bounding box center [11, 7] width 26 height 15
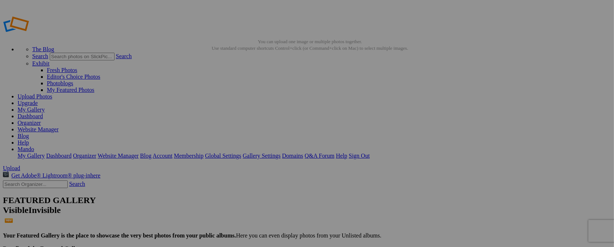
type input "t"
type input "[DATE] / [PERSON_NAME] DAY"
drag, startPoint x: 204, startPoint y: 102, endPoint x: 418, endPoint y: 99, distance: 214.1
